Goal: Task Accomplishment & Management: Use online tool/utility

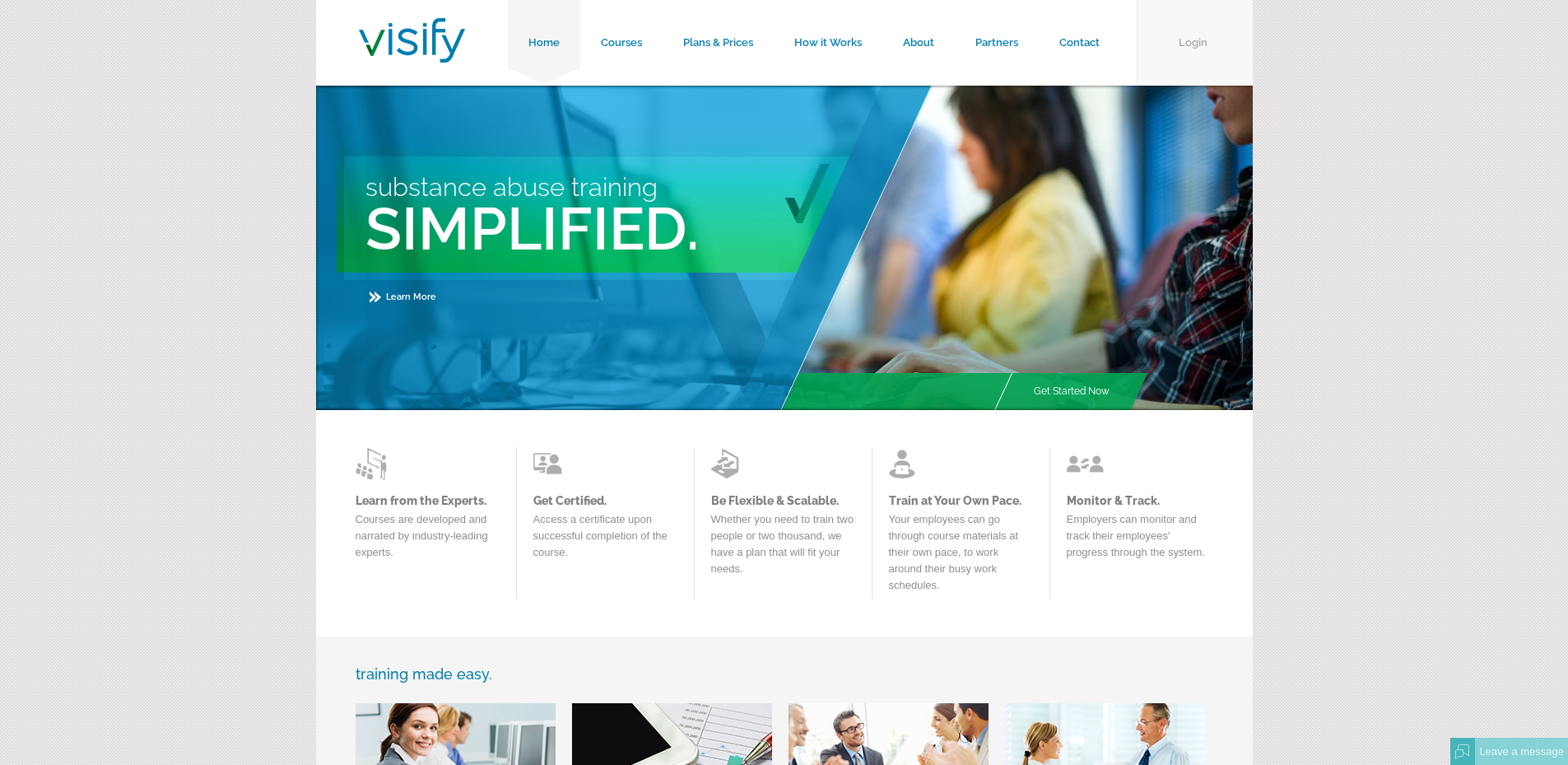
click at [1177, 38] on link "Login" at bounding box center [1194, 43] width 116 height 86
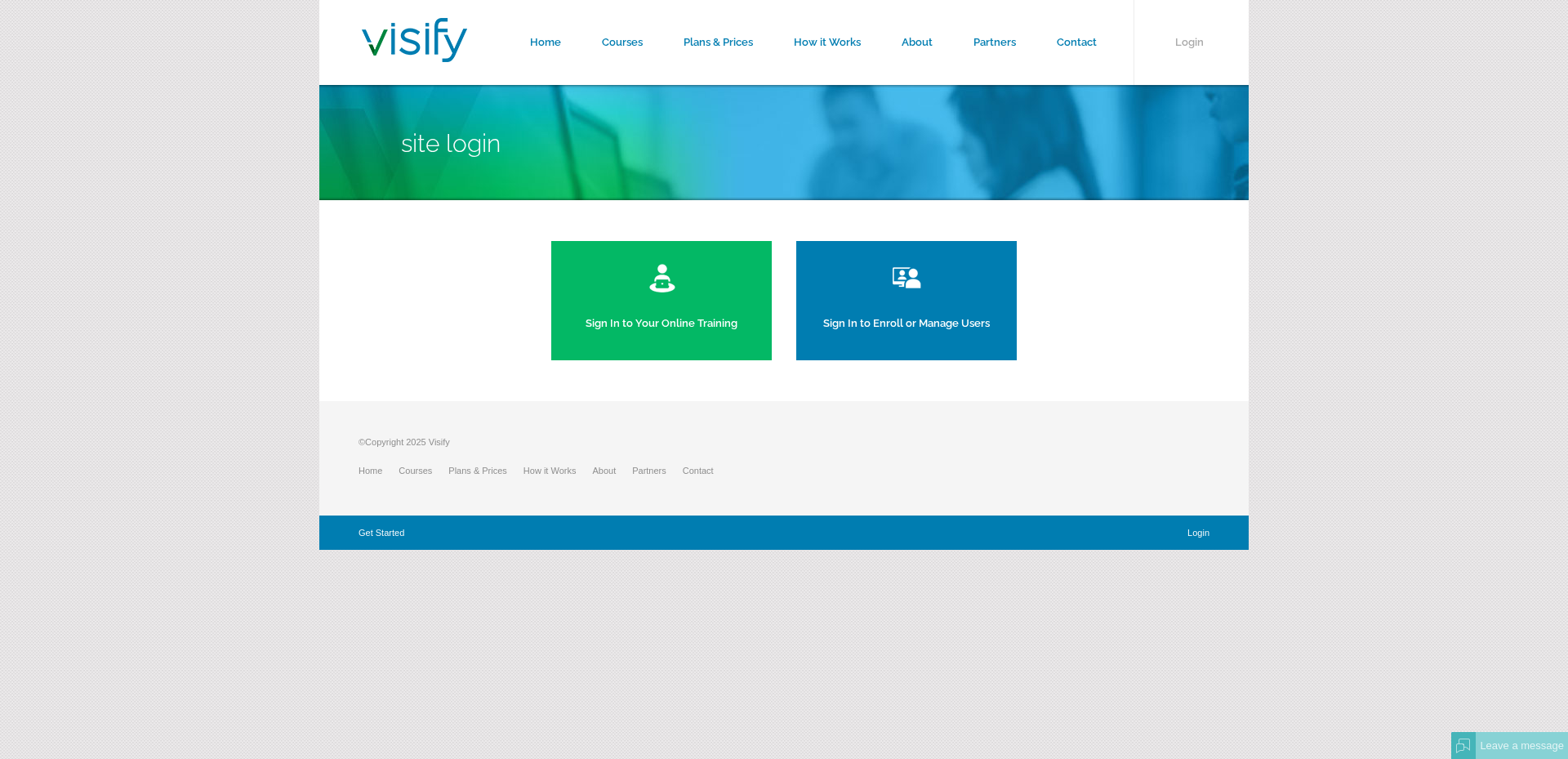
click at [602, 319] on link "Sign In to Your Online Training" at bounding box center [661, 300] width 220 height 119
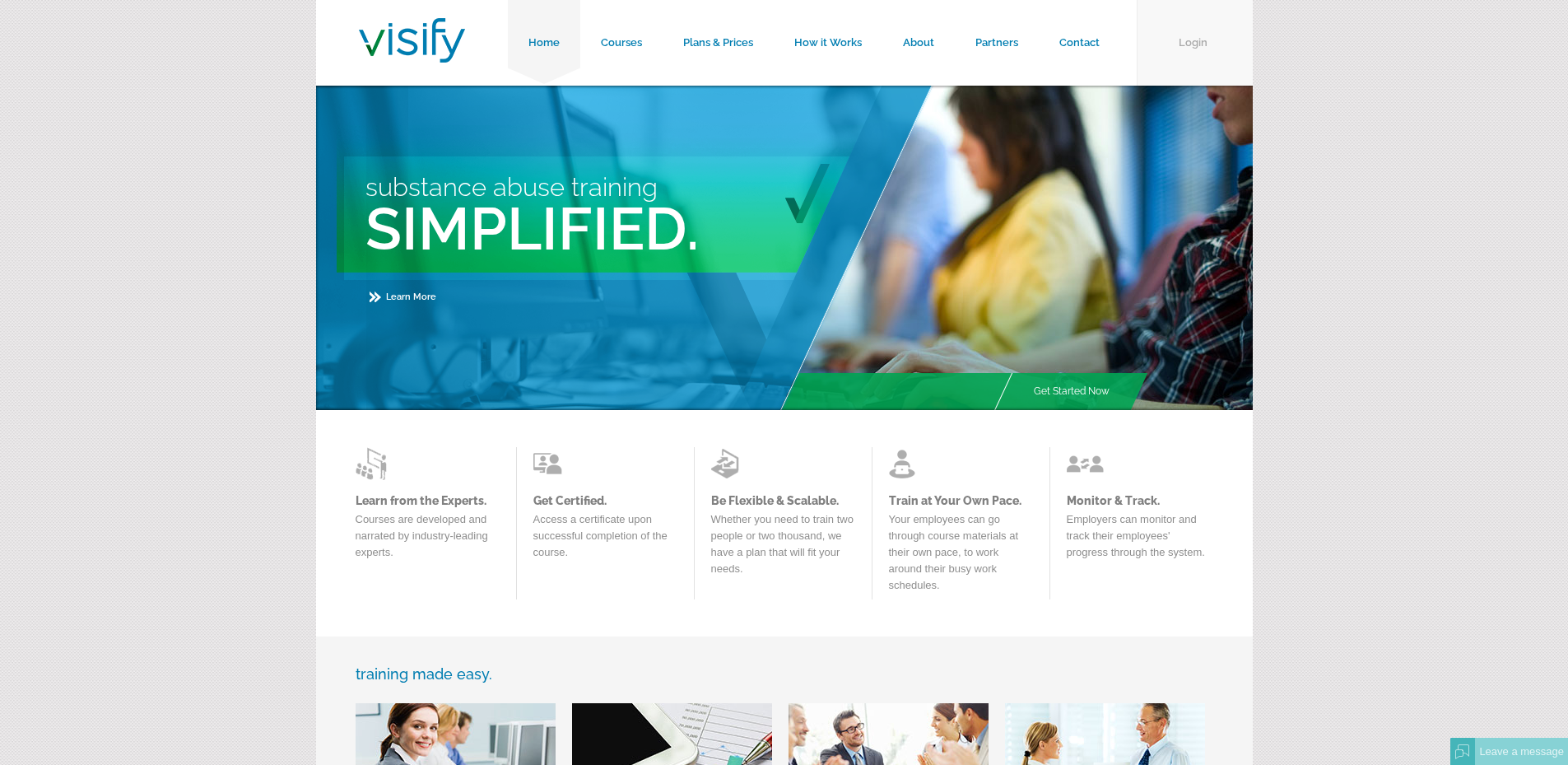
click at [1201, 56] on link "Login" at bounding box center [1194, 43] width 116 height 86
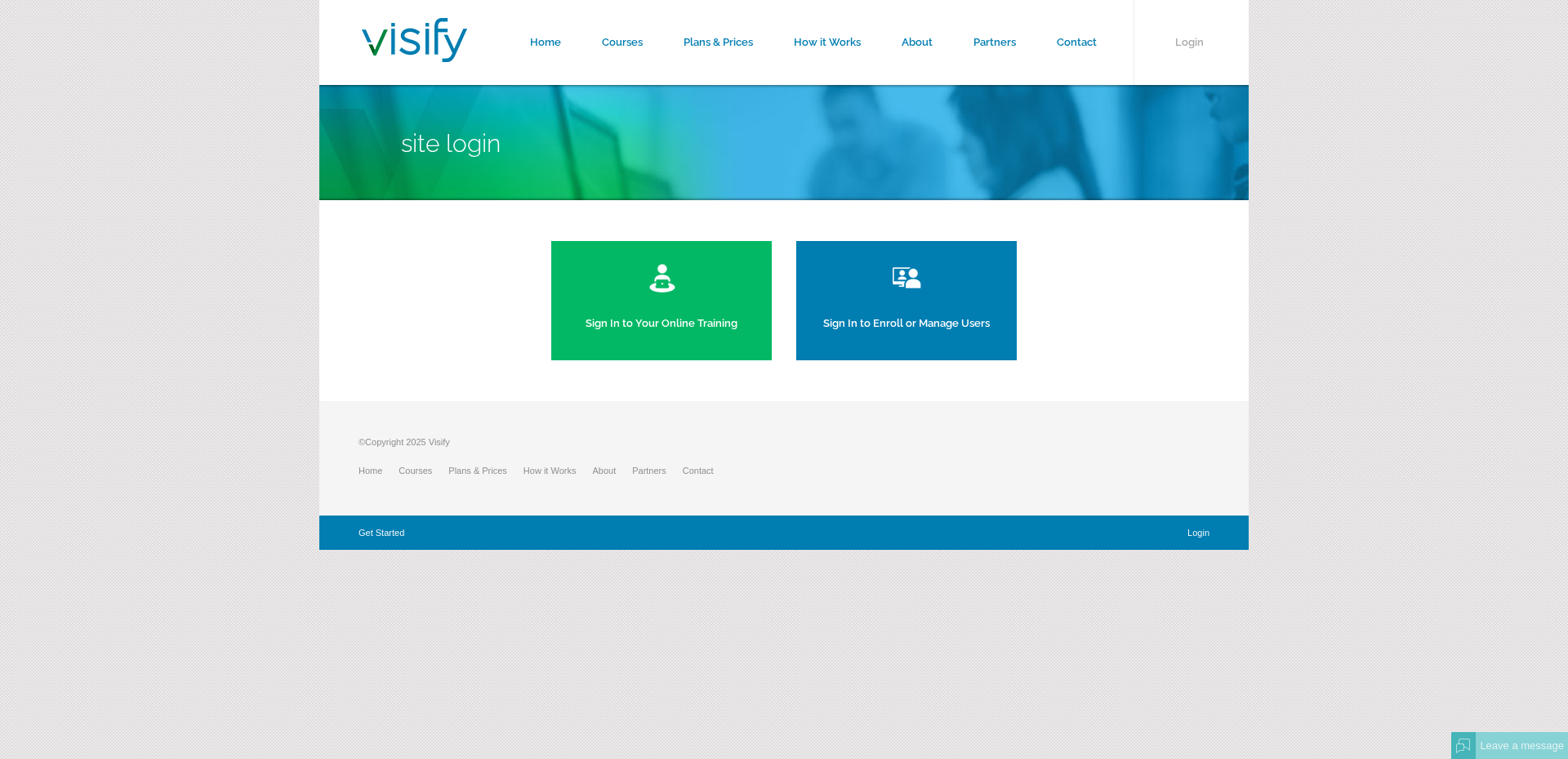
click at [924, 288] on img at bounding box center [907, 277] width 37 height 32
